Goal: Task Accomplishment & Management: Manage account settings

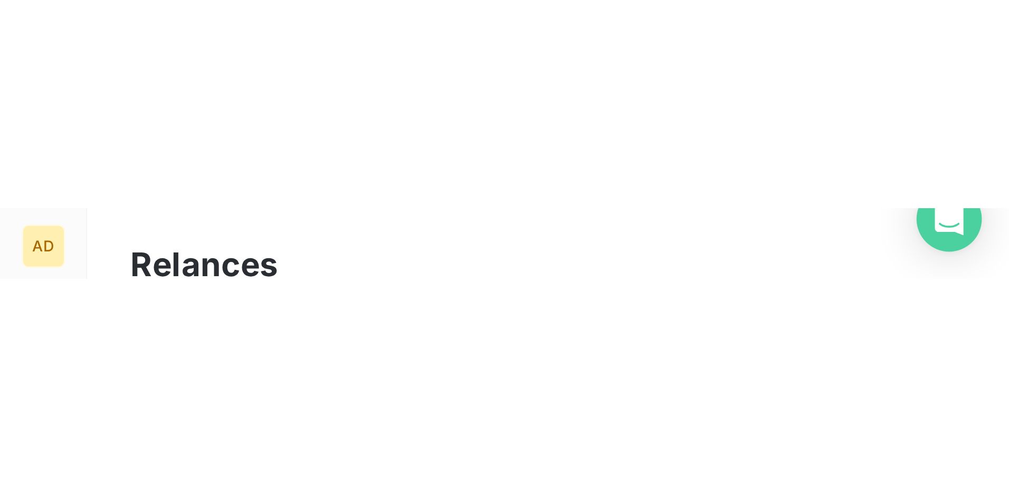
scroll to position [376, 218]
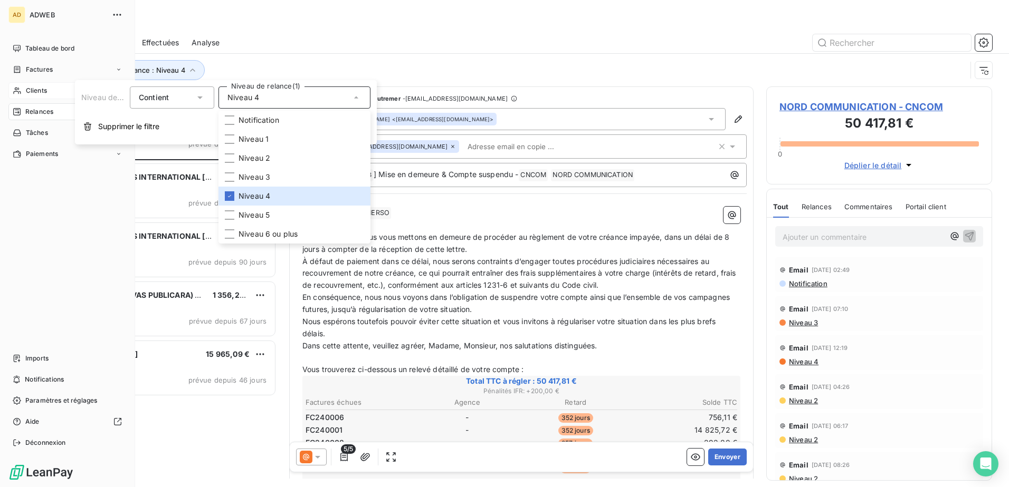
click at [24, 90] on div "Clients" at bounding box center [67, 90] width 118 height 17
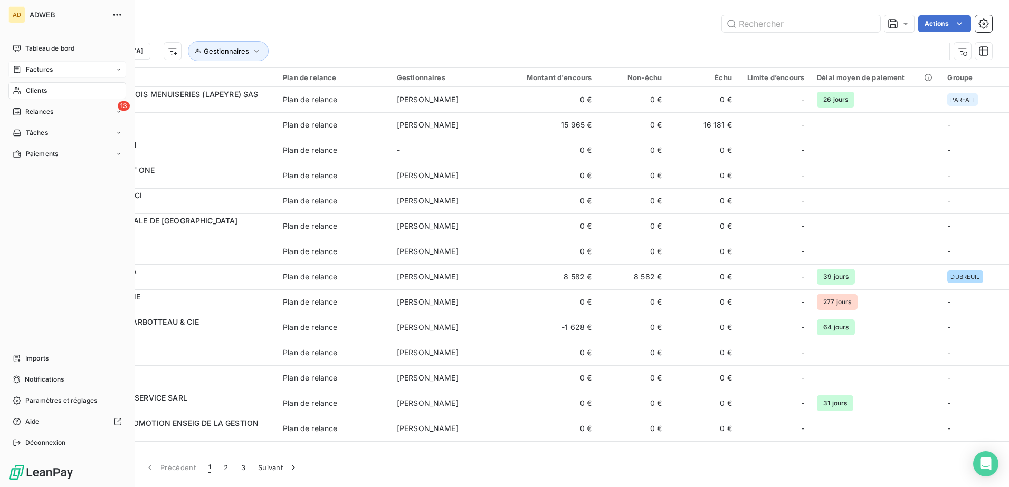
click at [33, 64] on div "Factures" at bounding box center [67, 69] width 118 height 17
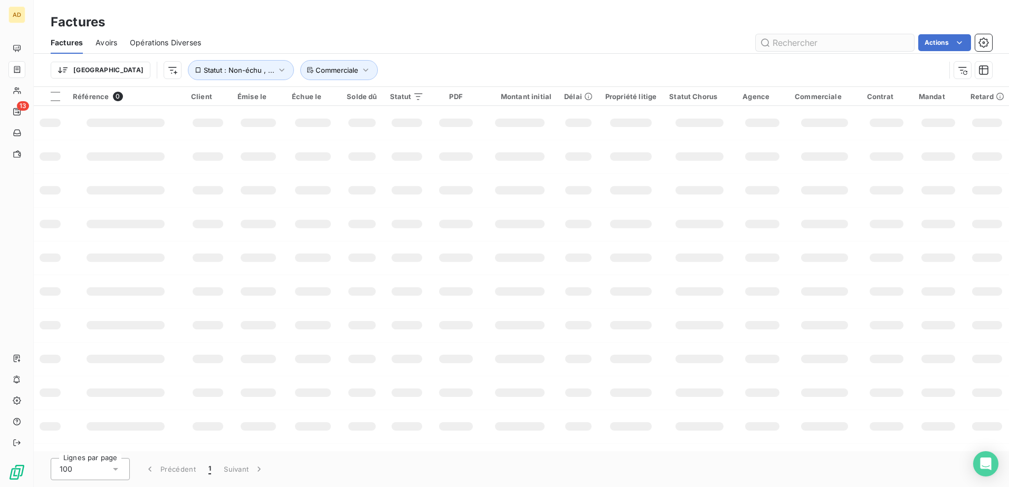
click at [671, 42] on input "text" at bounding box center [834, 42] width 158 height 17
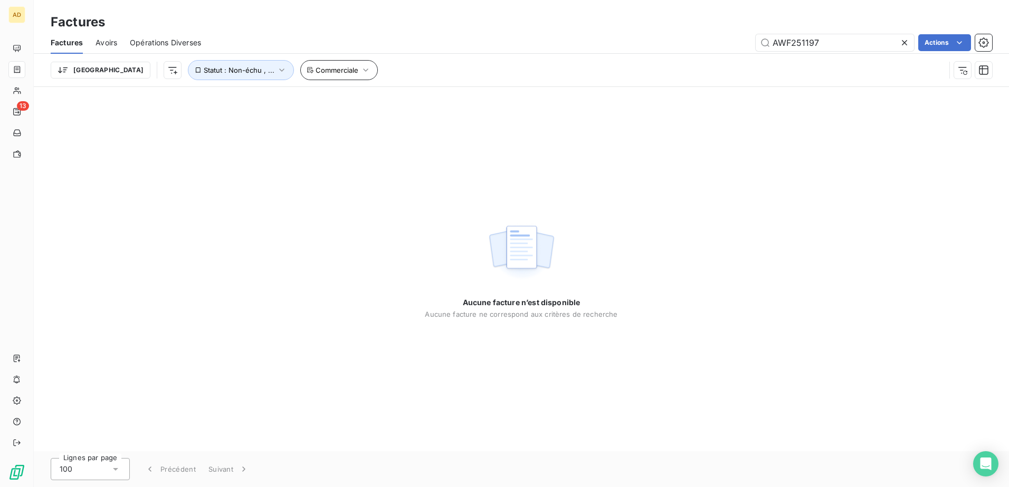
type input "AWF251197"
click at [360, 68] on icon "button" at bounding box center [365, 70] width 11 height 11
drag, startPoint x: 820, startPoint y: 43, endPoint x: 753, endPoint y: 42, distance: 67.0
click at [671, 42] on div "AWF251197 Actions" at bounding box center [603, 42] width 778 height 17
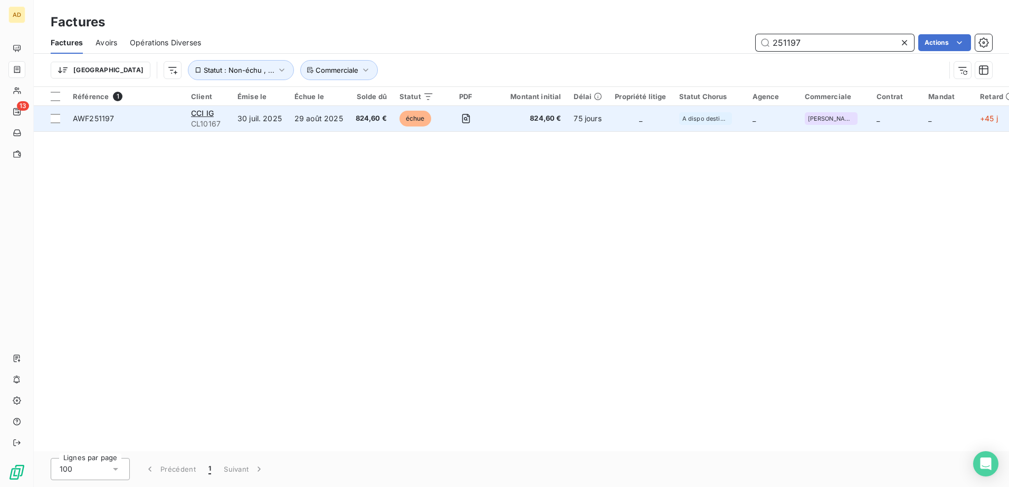
type input "251197"
click at [291, 127] on td "29 août 2025" at bounding box center [318, 118] width 61 height 25
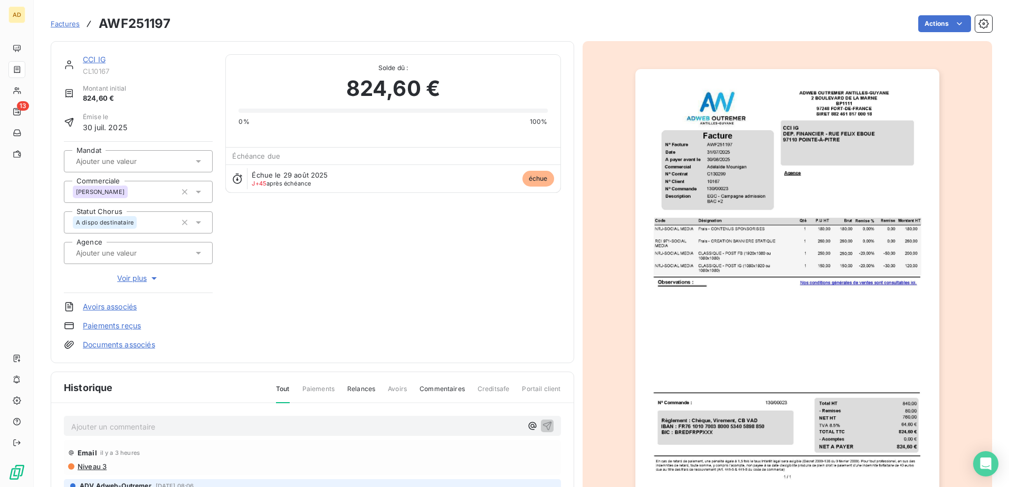
click at [111, 297] on p "Ajouter un commentaire ﻿" at bounding box center [296, 426] width 451 height 13
click at [244, 297] on p "[DATE] retour cliente :" at bounding box center [296, 426] width 451 height 12
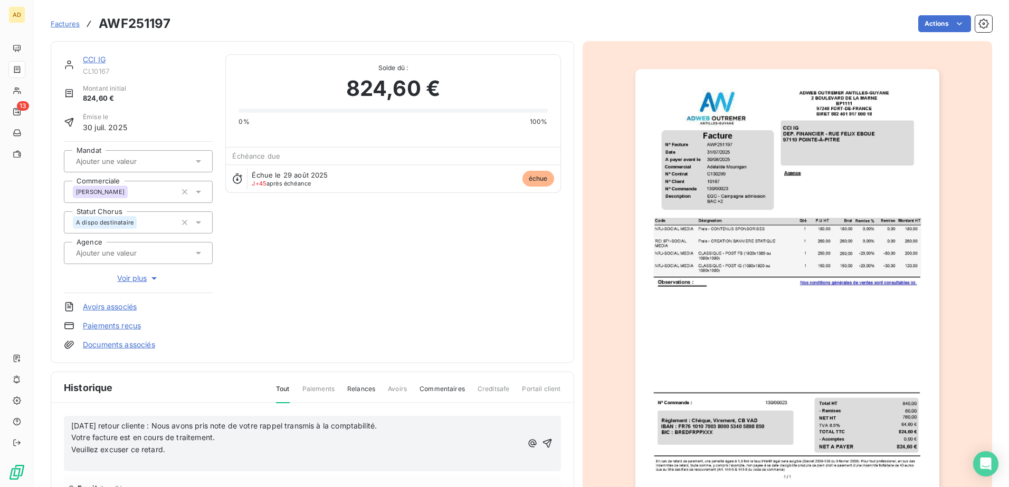
click at [96, 297] on p "﻿" at bounding box center [296, 462] width 451 height 12
click at [187, 297] on p "Veuillez excuser ce retard." at bounding box center [296, 450] width 451 height 12
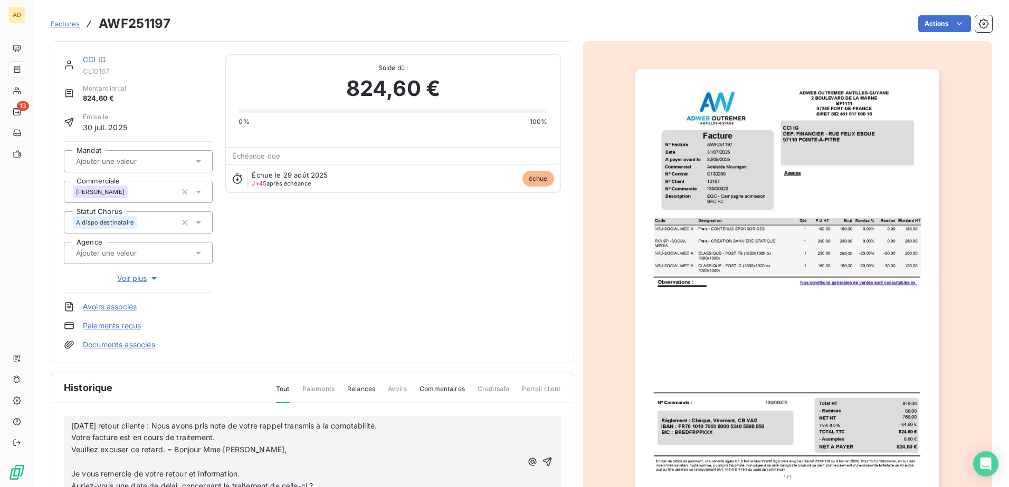
click at [173, 297] on span "Veuillez excuser ce retard. = Bonjour Mme [PERSON_NAME]," at bounding box center [178, 449] width 215 height 9
click at [175, 297] on span "Veuillez excuser ce retard. = Bonjour Mme [PERSON_NAME]," at bounding box center [178, 449] width 215 height 9
click at [81, 297] on p "Veuillez excuser ce retard. = Bonjour Mme [PERSON_NAME]," at bounding box center [296, 456] width 451 height 24
click at [75, 297] on p "﻿" at bounding box center [296, 474] width 451 height 12
click at [73, 297] on span "Je vous remercie de votre retour et information." at bounding box center [155, 474] width 168 height 9
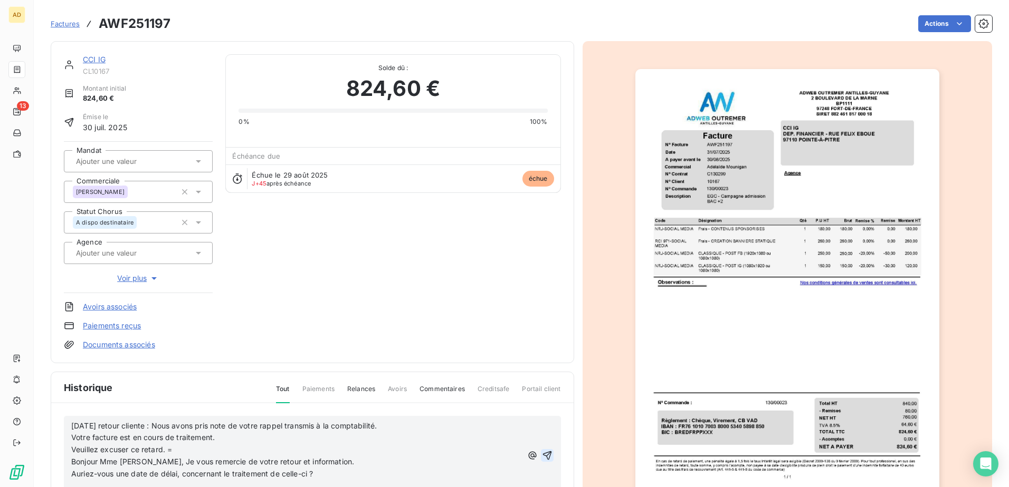
click at [542, 297] on icon "button" at bounding box center [547, 456] width 11 height 11
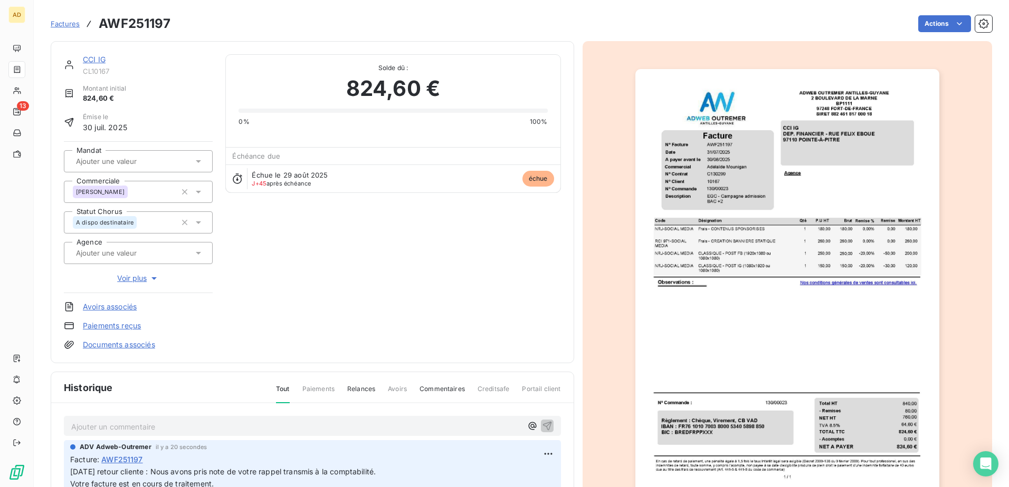
click at [101, 61] on link "CCI IG" at bounding box center [94, 59] width 23 height 9
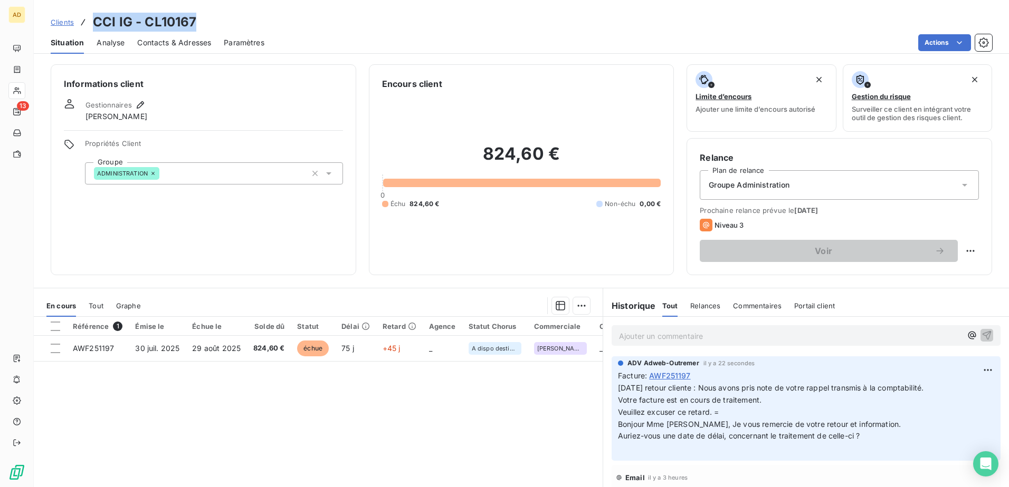
drag, startPoint x: 198, startPoint y: 25, endPoint x: 95, endPoint y: 24, distance: 103.4
click at [95, 24] on div "Clients CCI IG - CL10167" at bounding box center [521, 22] width 975 height 19
copy h3 "CCI IG - CL10167"
click at [183, 39] on span "Contacts & Adresses" at bounding box center [174, 42] width 74 height 11
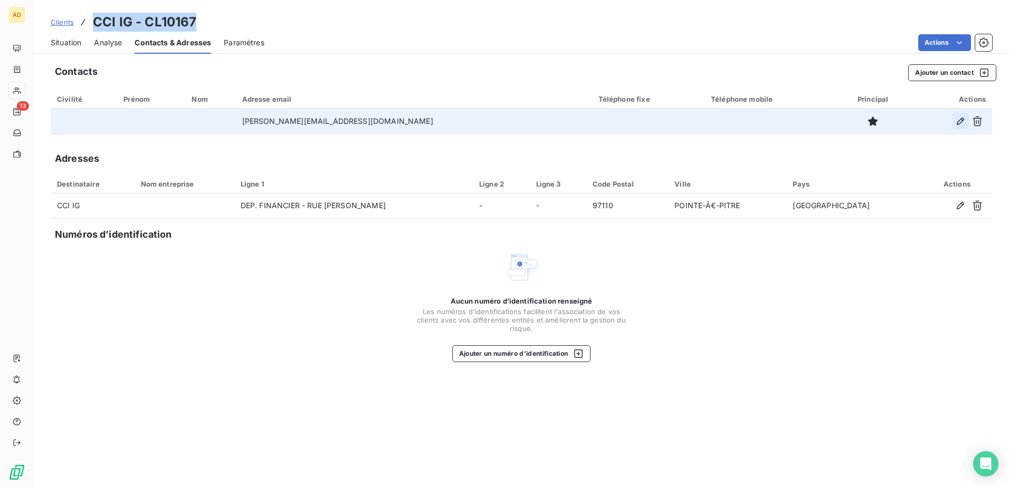
click at [671, 122] on icon "button" at bounding box center [960, 121] width 11 height 11
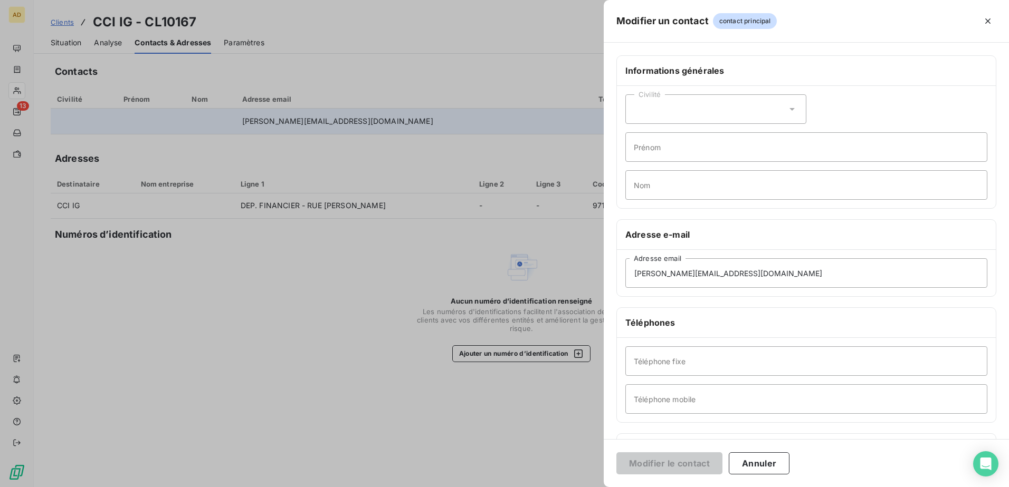
click at [671, 112] on div "Civilité" at bounding box center [715, 109] width 181 height 30
click at [671, 138] on li "Madame" at bounding box center [715, 135] width 181 height 19
click at [651, 155] on input "Prénom" at bounding box center [806, 147] width 362 height 30
paste input "[PERSON_NAME]"
type input "[PERSON_NAME]"
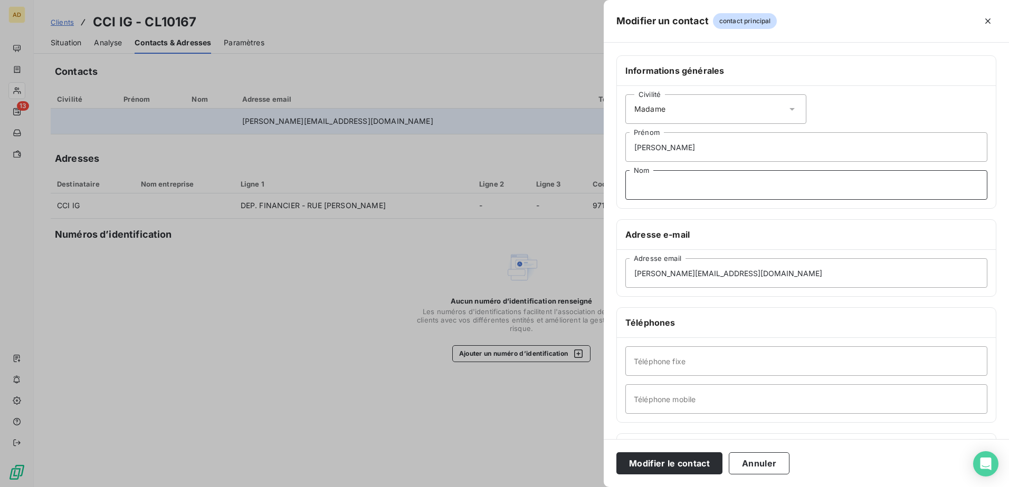
click at [658, 197] on input "Nom" at bounding box center [806, 185] width 362 height 30
paste input "MAURINIER"
type input "MAURINIER"
click at [654, 297] on input "Téléphone mobile" at bounding box center [806, 400] width 362 height 30
paste input "0690 56 81 46"
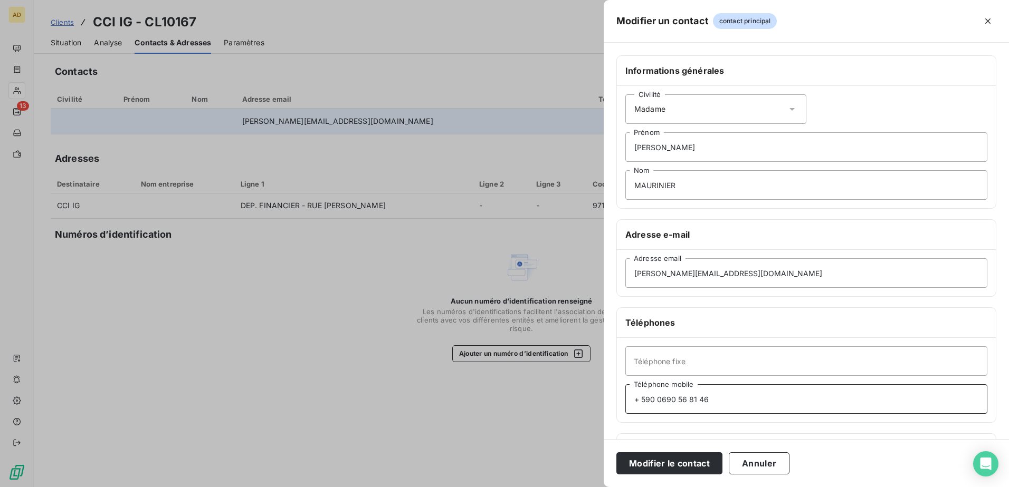
click at [659, 297] on input "+ 590 0690 56 81 46" at bounding box center [806, 400] width 362 height 30
type input "+ 590 690 56 81 46"
click at [671, 297] on input "Téléphone fixe" at bounding box center [806, 362] width 362 height 30
paste input "0590 93 76 58"
click at [657, 297] on input "[PHONE_NUMBER]" at bounding box center [806, 362] width 362 height 30
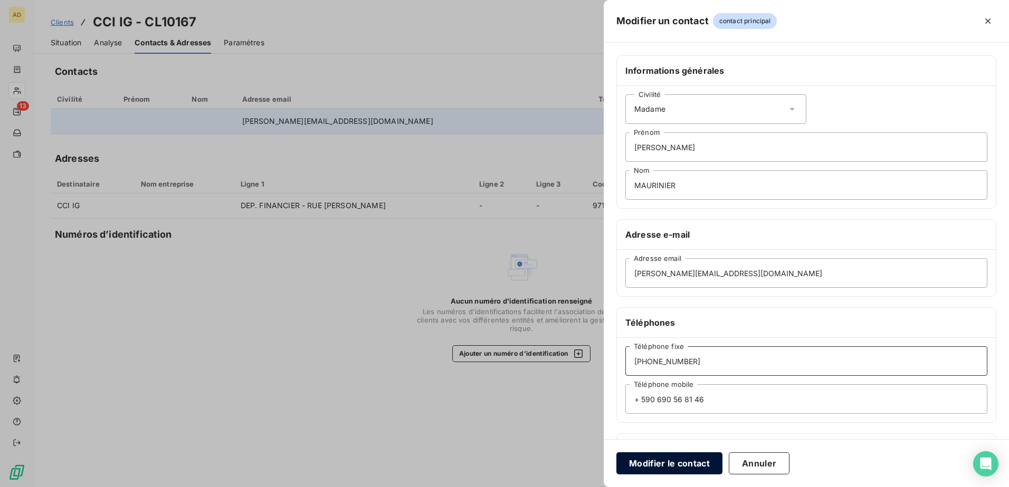
type input "[PHONE_NUMBER]"
click at [671, 297] on button "Modifier le contact" at bounding box center [669, 464] width 106 height 22
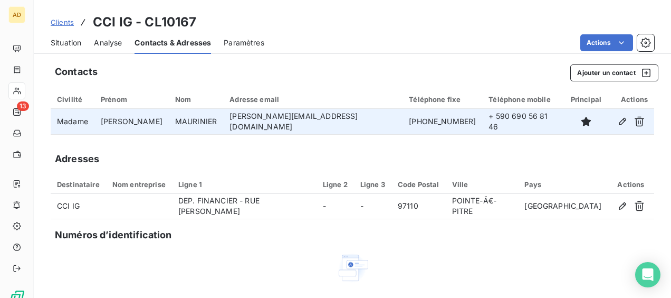
click at [65, 22] on span "Clients" at bounding box center [62, 22] width 23 height 8
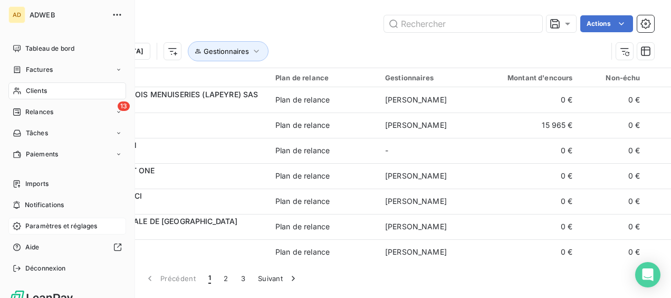
click at [41, 227] on span "Paramètres et réglages" at bounding box center [61, 225] width 72 height 9
click at [47, 224] on span "Paramètres et réglages" at bounding box center [61, 225] width 72 height 9
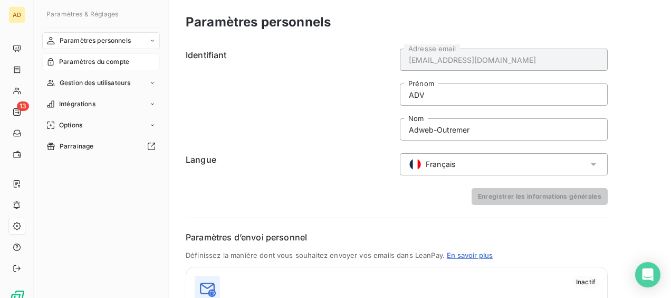
click at [85, 64] on span "Paramètres du compte" at bounding box center [94, 61] width 70 height 9
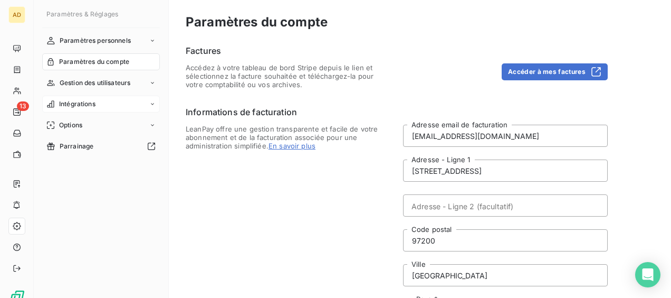
click at [68, 103] on span "Intégrations" at bounding box center [77, 103] width 36 height 9
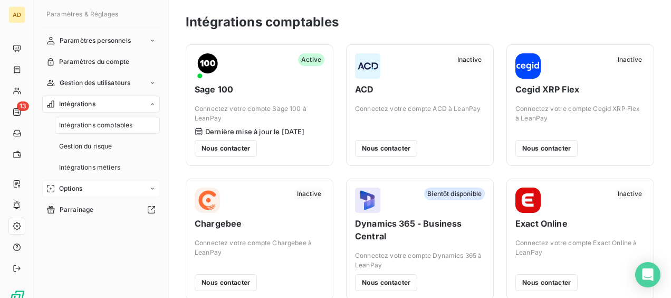
click at [70, 187] on span "Options" at bounding box center [70, 188] width 23 height 9
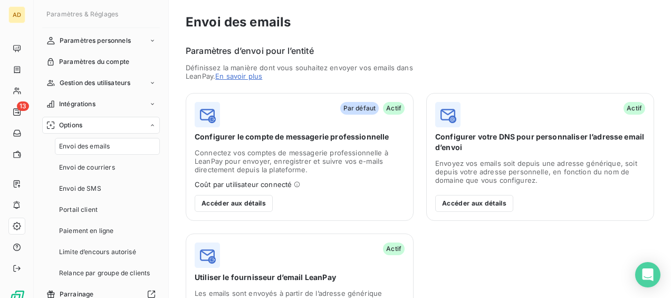
click at [79, 146] on span "Envoi des emails" at bounding box center [84, 145] width 51 height 9
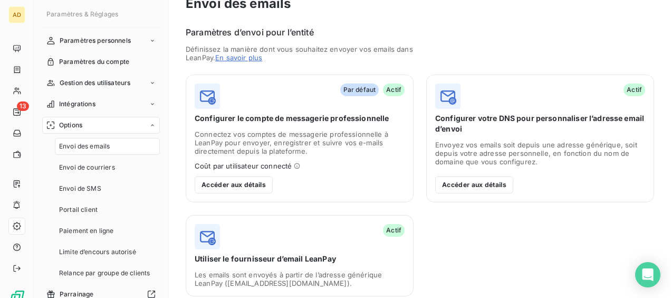
scroll to position [28, 0]
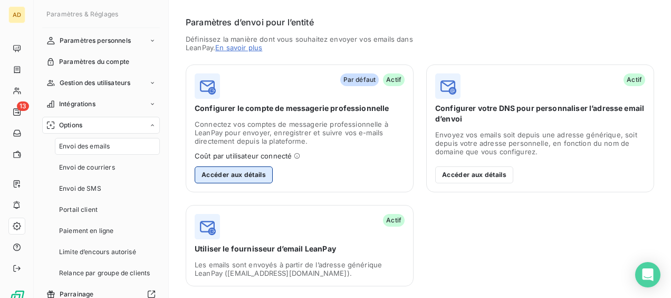
click at [241, 174] on button "Accéder aux détails" at bounding box center [234, 174] width 78 height 17
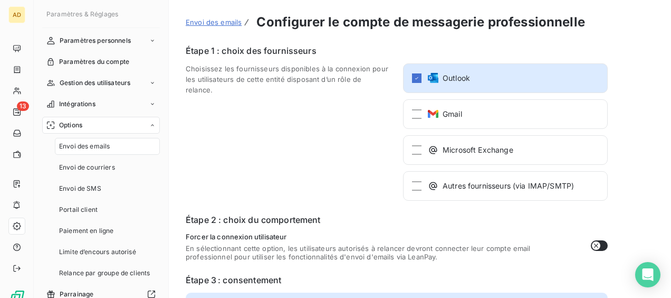
click at [341, 107] on div "Choisissez les fournisseurs disponibles à la connexion pour les utilisateurs de…" at bounding box center [288, 131] width 205 height 137
click at [417, 76] on icon at bounding box center [417, 78] width 6 height 6
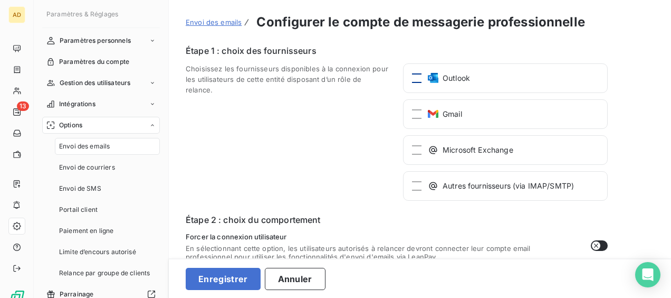
click at [417, 76] on div at bounding box center [416, 77] width 9 height 9
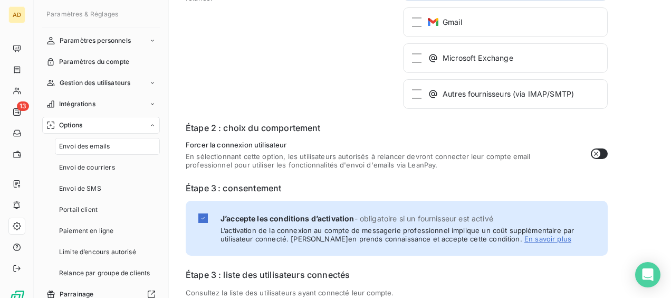
scroll to position [155, 0]
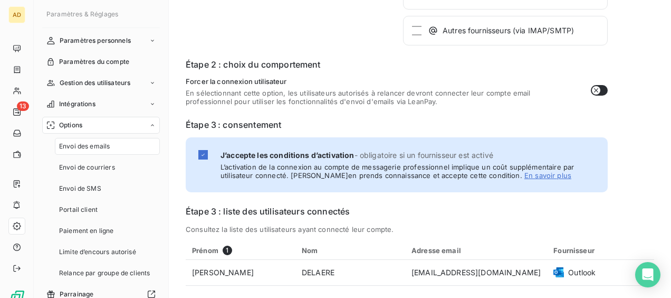
click at [84, 15] on span "Paramètres & Réglages" at bounding box center [82, 14] width 72 height 8
